Goal: Transaction & Acquisition: Subscribe to service/newsletter

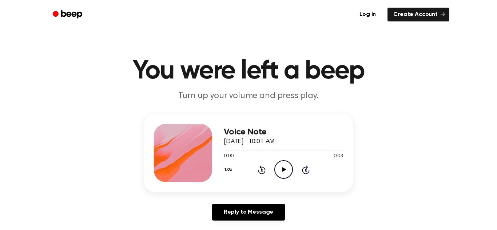
click at [279, 170] on icon "Play Audio" at bounding box center [283, 169] width 19 height 19
click at [280, 169] on icon "Pause Audio" at bounding box center [283, 169] width 19 height 19
click at [228, 167] on button "1.0x" at bounding box center [229, 170] width 11 height 12
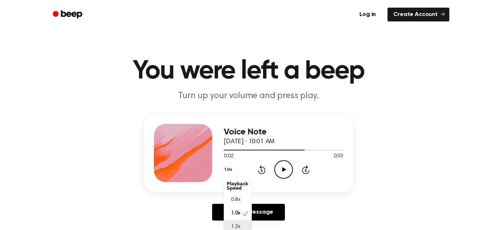
scroll to position [3, 0]
click at [233, 196] on span "0.8x" at bounding box center [235, 197] width 9 height 8
click at [286, 168] on icon "Play Audio" at bounding box center [283, 169] width 19 height 19
click at [230, 170] on button "0.8x" at bounding box center [230, 170] width 12 height 12
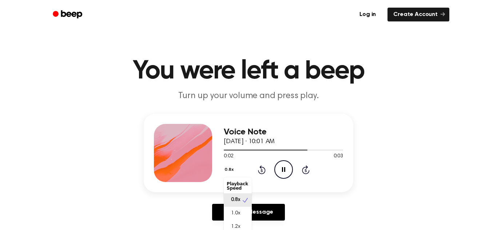
click at [236, 187] on div "Playback Speed" at bounding box center [238, 186] width 28 height 15
click at [238, 221] on span "1.2x" at bounding box center [235, 224] width 9 height 8
click at [285, 171] on icon "Play Audio" at bounding box center [283, 169] width 19 height 19
click at [285, 171] on icon at bounding box center [283, 169] width 3 height 5
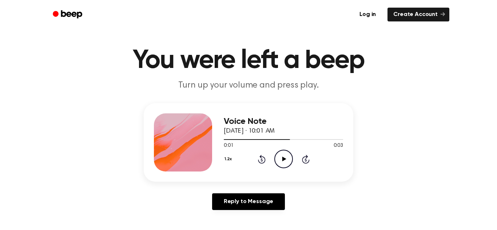
scroll to position [132, 0]
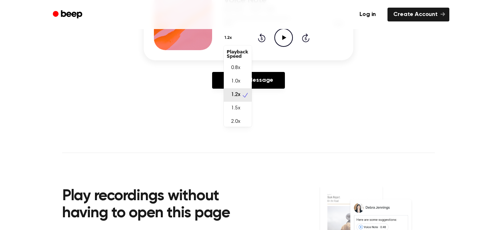
click at [227, 41] on button "1.2x" at bounding box center [229, 38] width 11 height 12
click at [240, 119] on div "2.0x" at bounding box center [238, 118] width 28 height 13
click at [279, 38] on icon "Play Audio" at bounding box center [283, 37] width 19 height 19
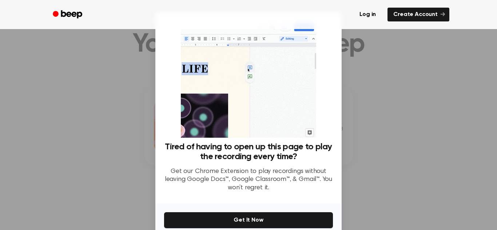
scroll to position [0, 0]
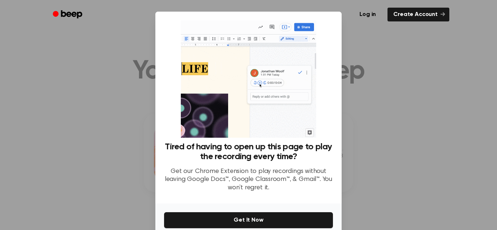
click at [191, 84] on img at bounding box center [248, 79] width 135 height 118
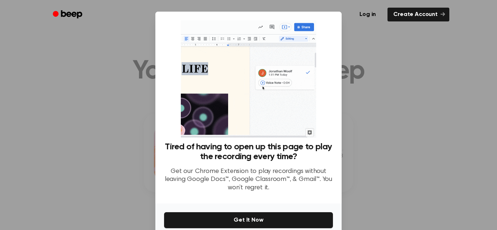
click at [112, 72] on div at bounding box center [248, 115] width 497 height 230
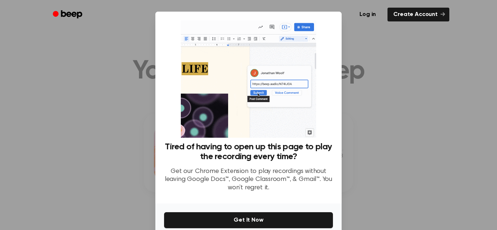
click at [356, 23] on div "Log in Create Account" at bounding box center [249, 14] width 402 height 29
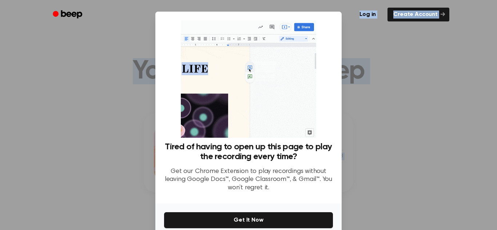
drag, startPoint x: 356, startPoint y: 23, endPoint x: 0, endPoint y: 209, distance: 401.2
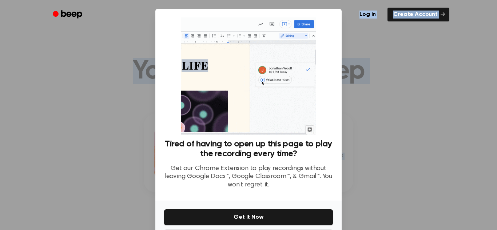
scroll to position [4, 0]
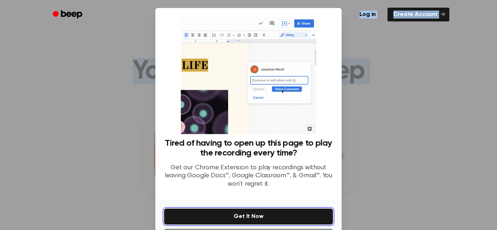
click at [202, 219] on button "Get It Now" at bounding box center [248, 217] width 169 height 16
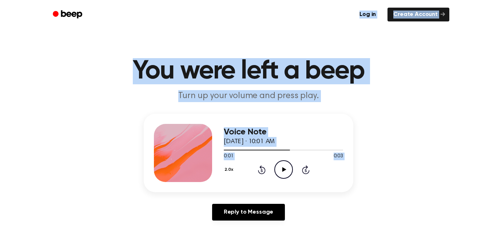
click at [286, 164] on icon "Play Audio" at bounding box center [283, 169] width 19 height 19
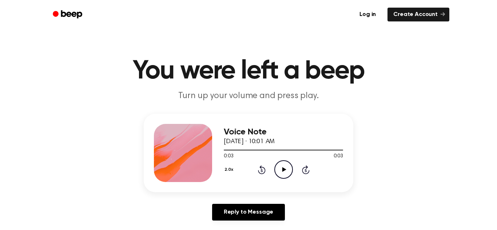
click at [282, 171] on icon at bounding box center [284, 169] width 4 height 5
click at [282, 171] on icon at bounding box center [283, 169] width 3 height 5
click at [282, 171] on icon at bounding box center [284, 169] width 4 height 5
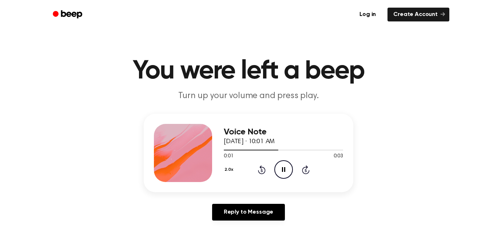
click at [282, 171] on icon at bounding box center [283, 169] width 3 height 5
click at [230, 171] on div "2.0x" at bounding box center [230, 170] width 12 height 11
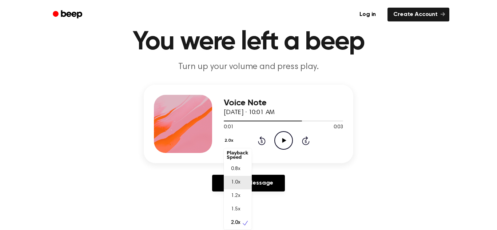
scroll to position [3, 0]
click at [231, 208] on span "1.5x" at bounding box center [235, 208] width 9 height 8
click at [286, 140] on icon "Play Audio" at bounding box center [283, 140] width 19 height 19
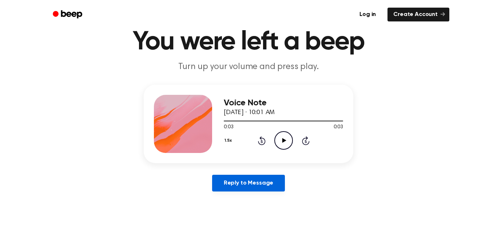
click at [235, 182] on link "Reply to Message" at bounding box center [248, 183] width 73 height 17
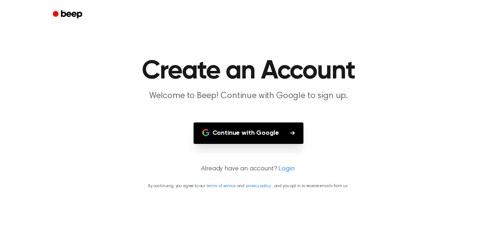
click at [248, 140] on button "Continue with Google" at bounding box center [249, 133] width 110 height 21
